Goal: Use online tool/utility

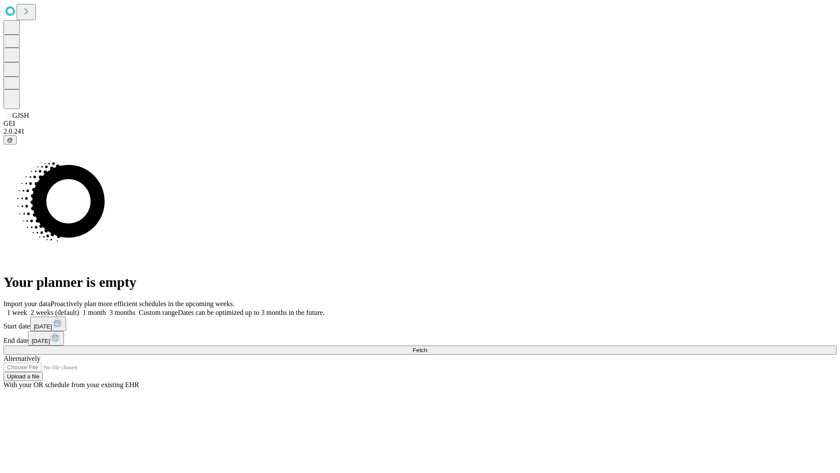
click at [678, 345] on button "Fetch" at bounding box center [420, 349] width 833 height 9
